Goal: Navigation & Orientation: Find specific page/section

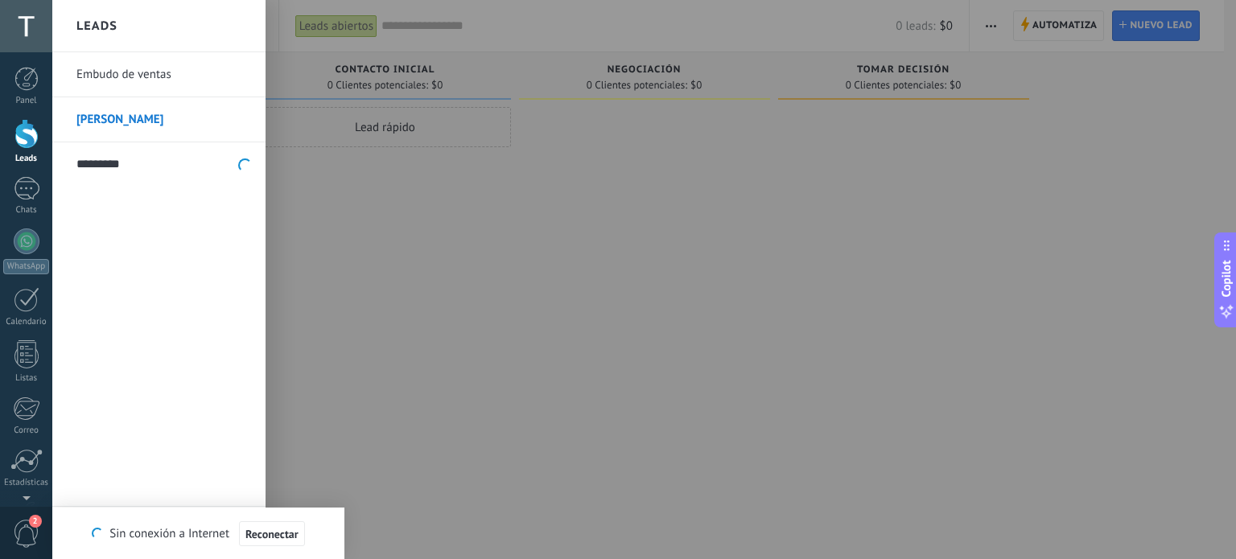
click at [22, 134] on div at bounding box center [26, 134] width 24 height 30
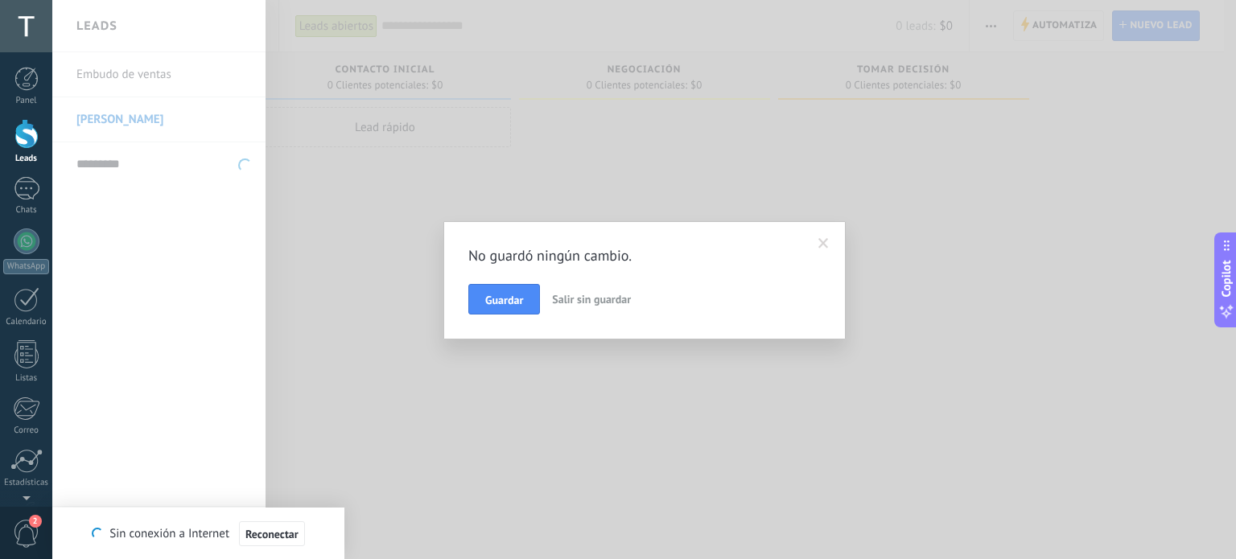
click at [597, 299] on span "Salir sin guardar" at bounding box center [591, 299] width 79 height 14
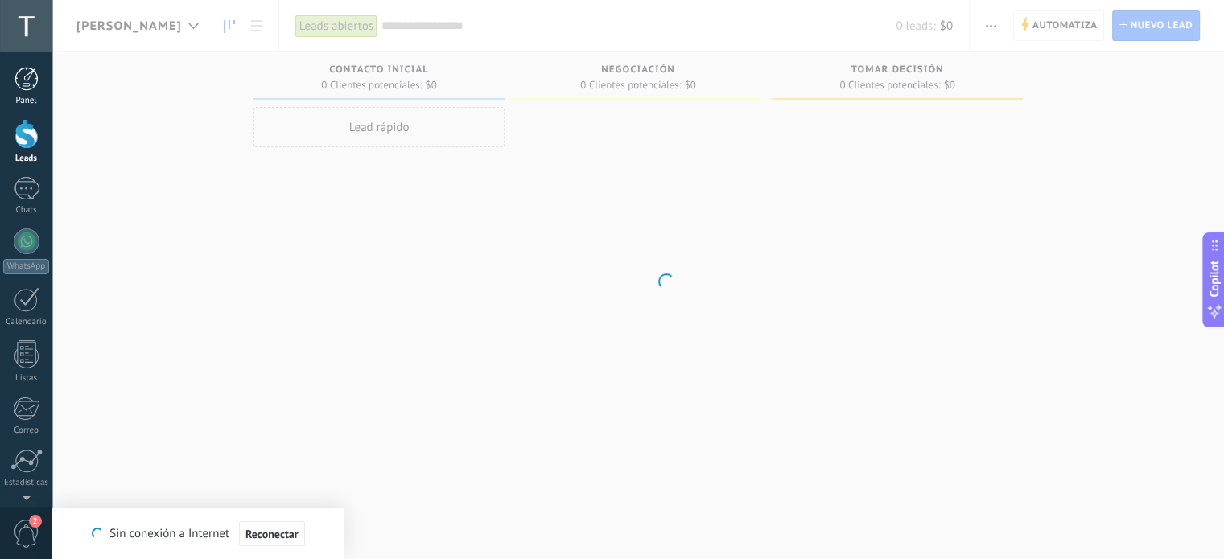
click at [35, 86] on div at bounding box center [26, 79] width 24 height 24
